Goal: Use online tool/utility: Utilize a website feature to perform a specific function

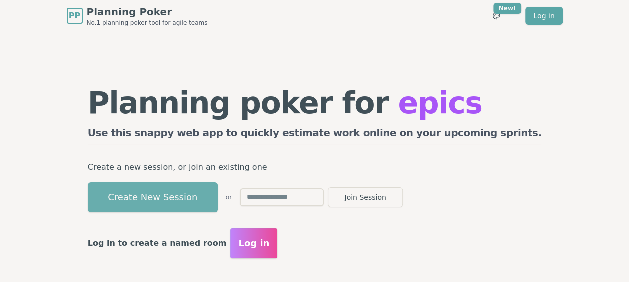
click at [202, 207] on button "Create New Session" at bounding box center [153, 198] width 130 height 30
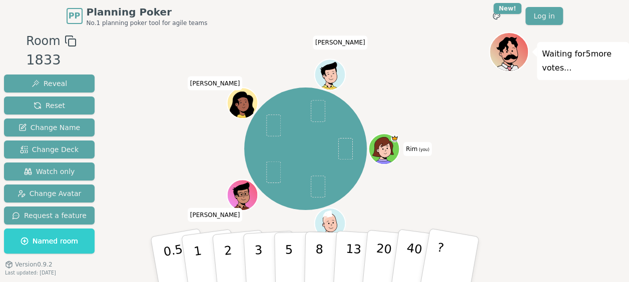
scroll to position [25, 0]
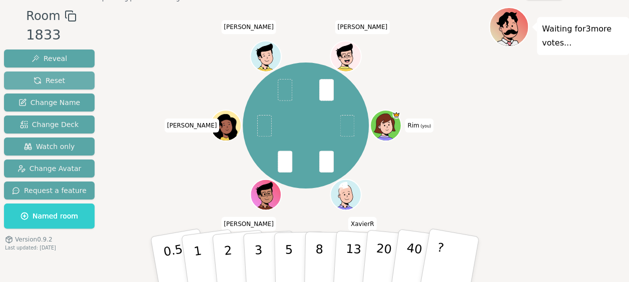
click at [61, 82] on button "Reset" at bounding box center [49, 81] width 91 height 18
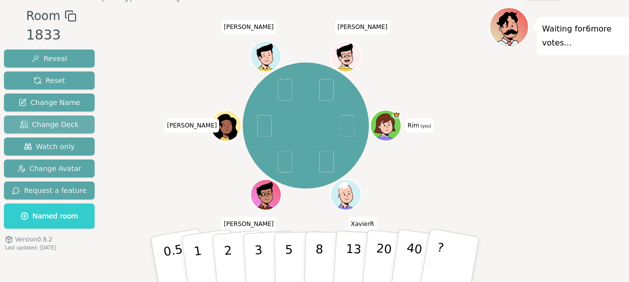
click at [47, 125] on span "Change Deck" at bounding box center [49, 125] width 59 height 10
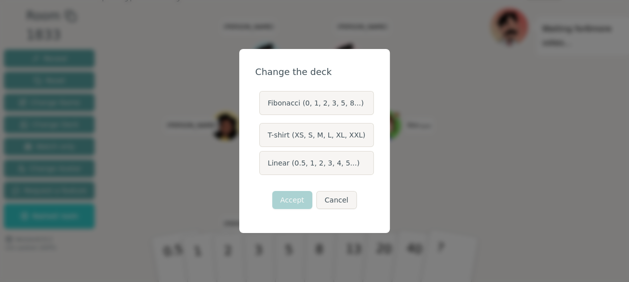
click at [293, 167] on label "Linear (0.5, 1, 2, 3, 4, 5...)" at bounding box center [316, 163] width 115 height 24
click at [263, 167] on button "Linear (0.5, 1, 2, 3, 4, 5...)" at bounding box center [259, 163] width 8 height 8
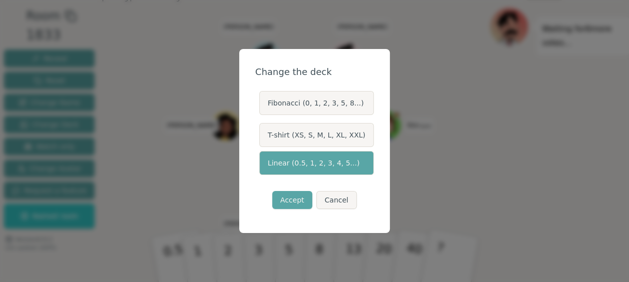
click at [291, 159] on label "Linear (0.5, 1, 2, 3, 4, 5...)" at bounding box center [316, 163] width 115 height 24
click at [263, 159] on button "Linear (0.5, 1, 2, 3, 4, 5...)" at bounding box center [259, 163] width 8 height 8
click at [288, 200] on button "Accept" at bounding box center [292, 200] width 40 height 18
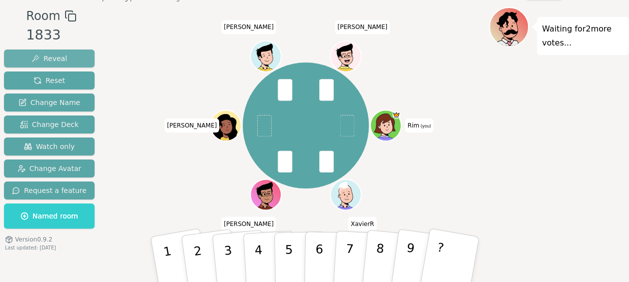
click at [49, 54] on span "Reveal" at bounding box center [50, 59] width 36 height 10
click at [45, 57] on span "Reveal" at bounding box center [50, 59] width 36 height 10
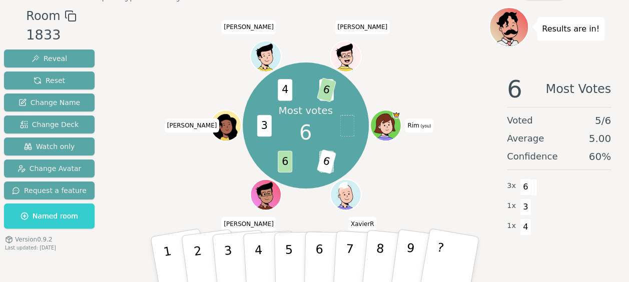
click at [455, 22] on div at bounding box center [305, 16] width 367 height 18
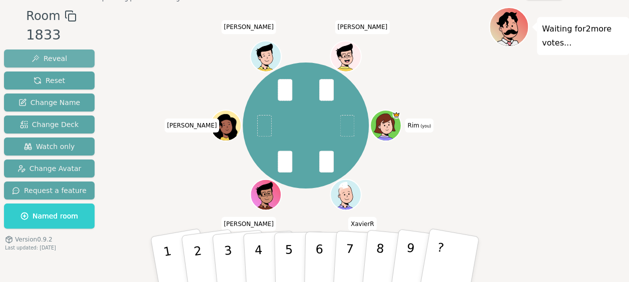
click at [56, 61] on span "Reveal" at bounding box center [50, 59] width 36 height 10
click at [57, 56] on span "Reveal" at bounding box center [50, 59] width 36 height 10
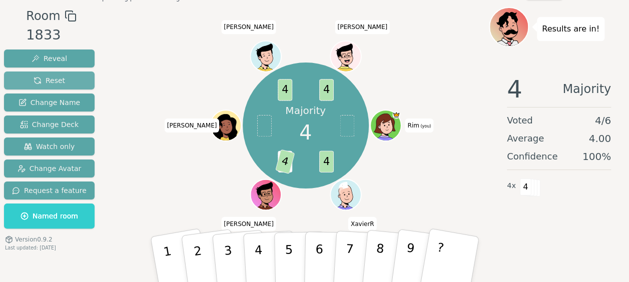
click at [51, 78] on span "Reset" at bounding box center [50, 81] width 32 height 10
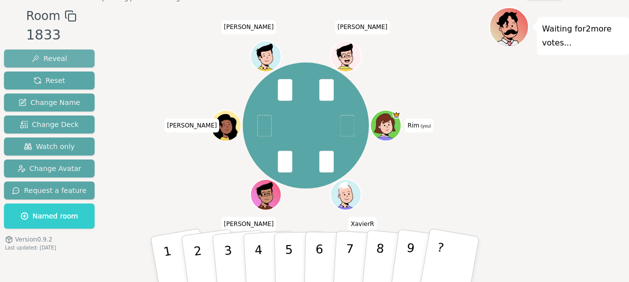
click at [58, 56] on span "Reveal" at bounding box center [50, 59] width 36 height 10
click at [43, 61] on span "Reveal" at bounding box center [50, 59] width 36 height 10
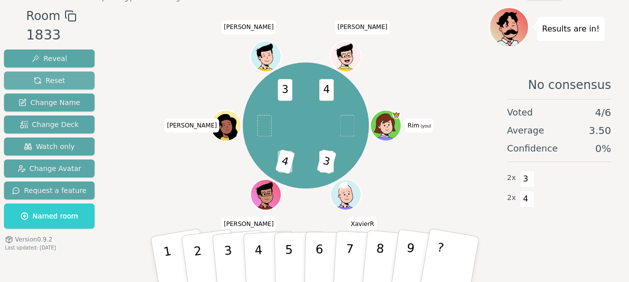
click at [52, 76] on span "Reset" at bounding box center [50, 81] width 32 height 10
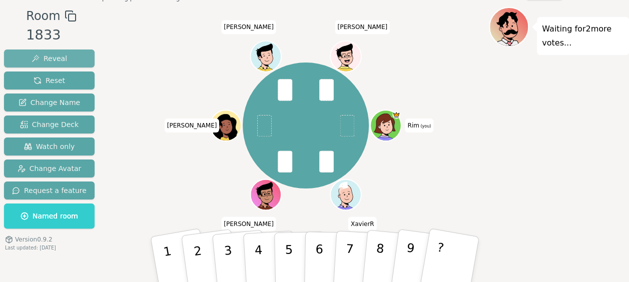
click at [61, 61] on span "Reveal" at bounding box center [50, 59] width 36 height 10
click at [48, 56] on span "Reveal" at bounding box center [50, 59] width 36 height 10
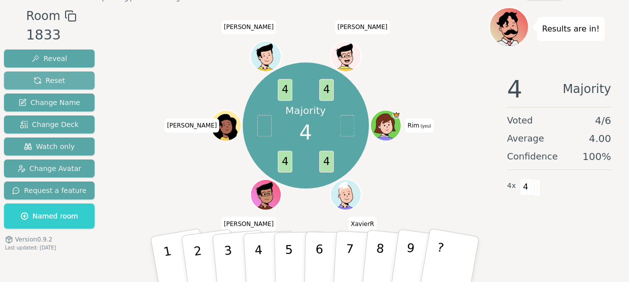
click at [49, 79] on span "Reset" at bounding box center [50, 81] width 32 height 10
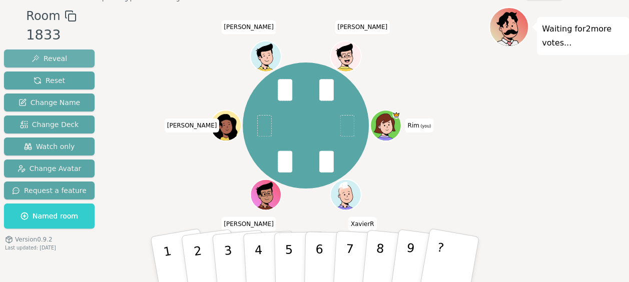
click at [60, 56] on span "Reveal" at bounding box center [50, 59] width 36 height 10
